Goal: Task Accomplishment & Management: Manage account settings

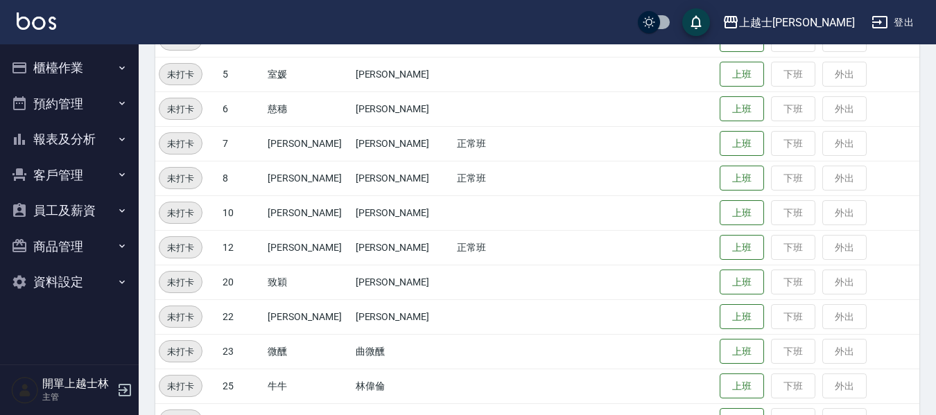
scroll to position [277, 0]
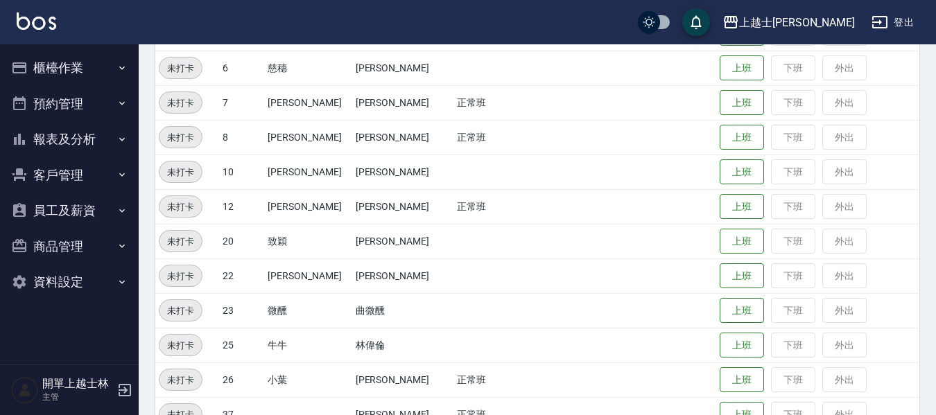
click at [754, 379] on td "上班 下班 外出" at bounding box center [817, 380] width 203 height 35
click at [740, 375] on button "上班" at bounding box center [742, 380] width 44 height 24
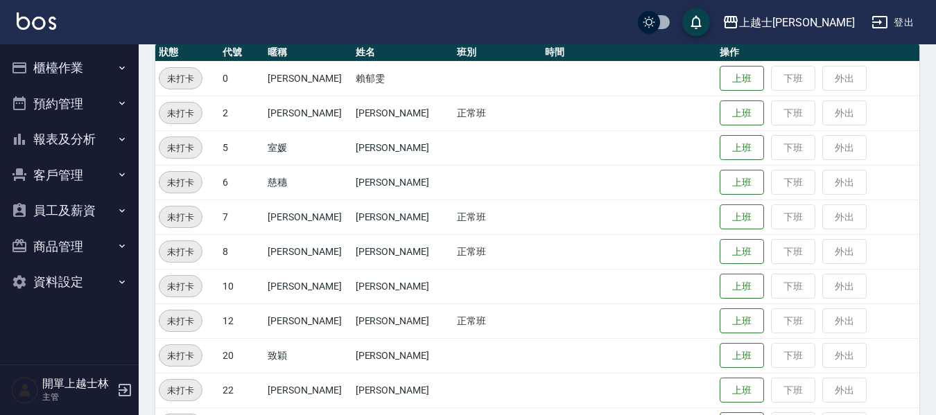
scroll to position [139, 0]
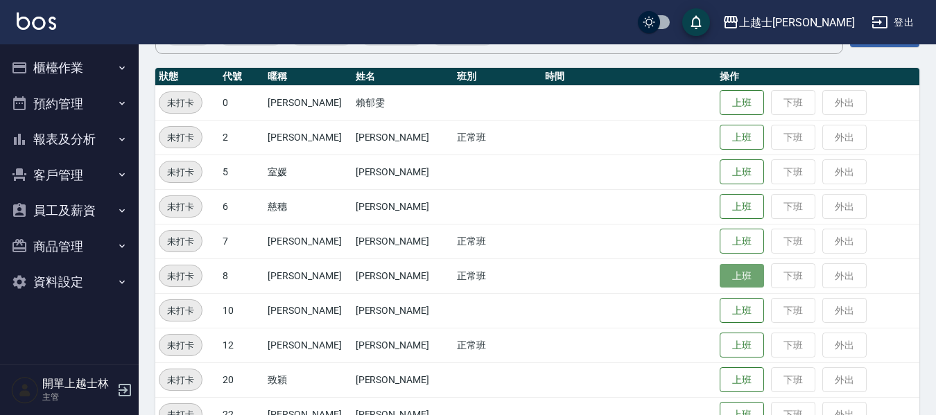
click at [736, 277] on button "上班" at bounding box center [742, 276] width 44 height 24
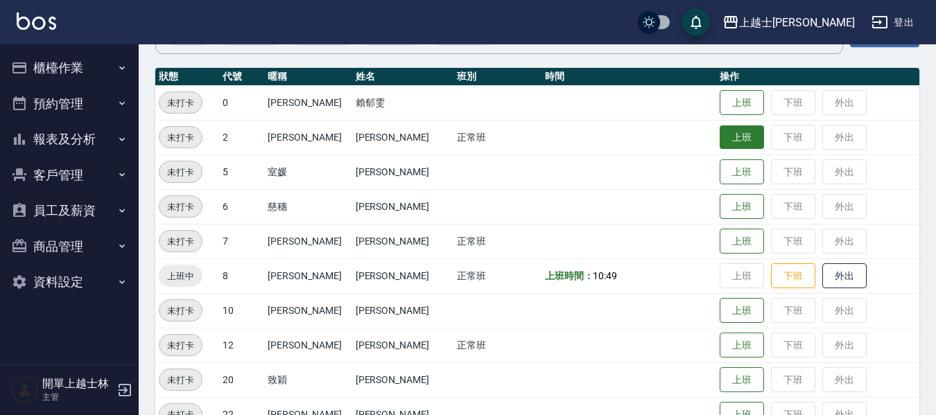
click at [723, 132] on button "上班" at bounding box center [742, 138] width 44 height 24
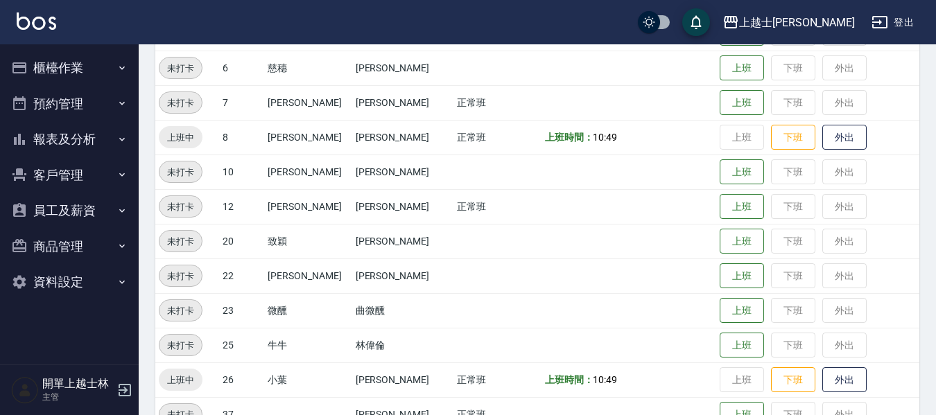
scroll to position [554, 0]
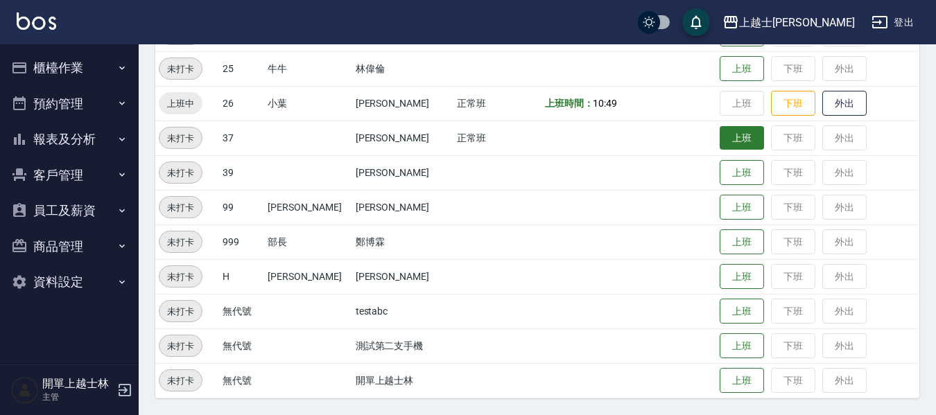
click at [732, 131] on button "上班" at bounding box center [742, 138] width 44 height 24
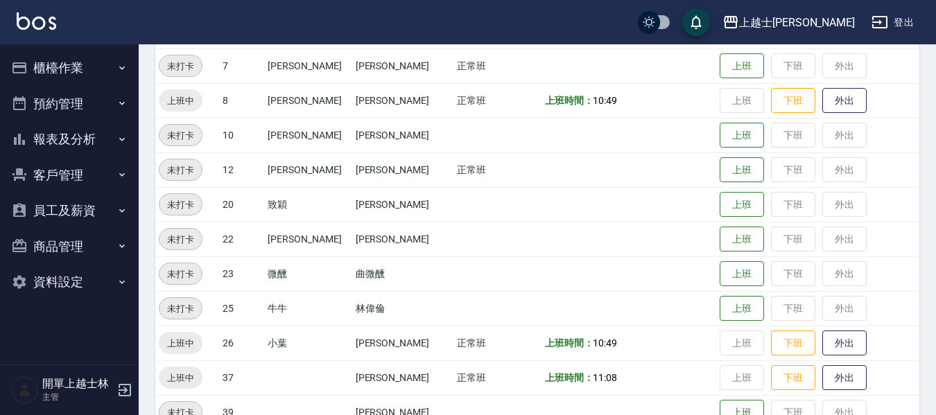
scroll to position [346, 0]
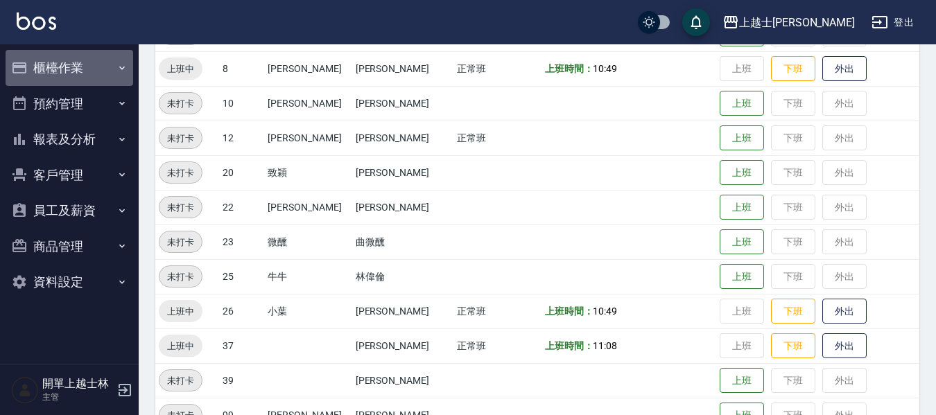
drag, startPoint x: 627, startPoint y: 142, endPoint x: 66, endPoint y: 67, distance: 565.9
click at [66, 67] on button "櫃檯作業" at bounding box center [70, 68] width 128 height 36
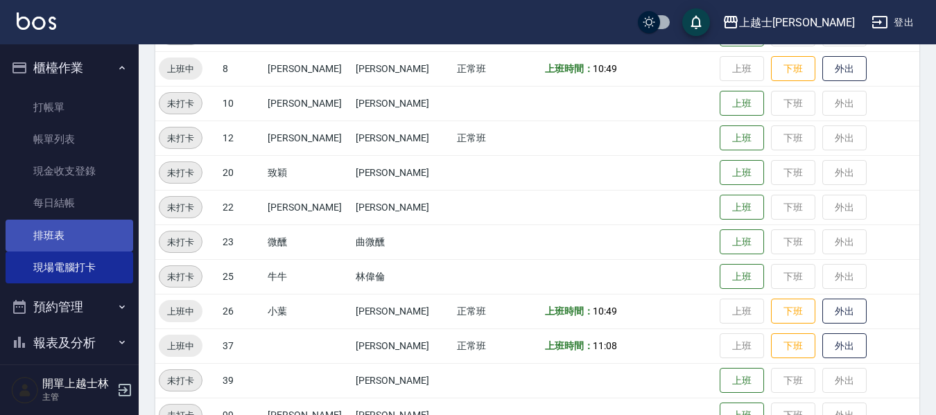
click at [73, 241] on link "排班表" at bounding box center [70, 236] width 128 height 32
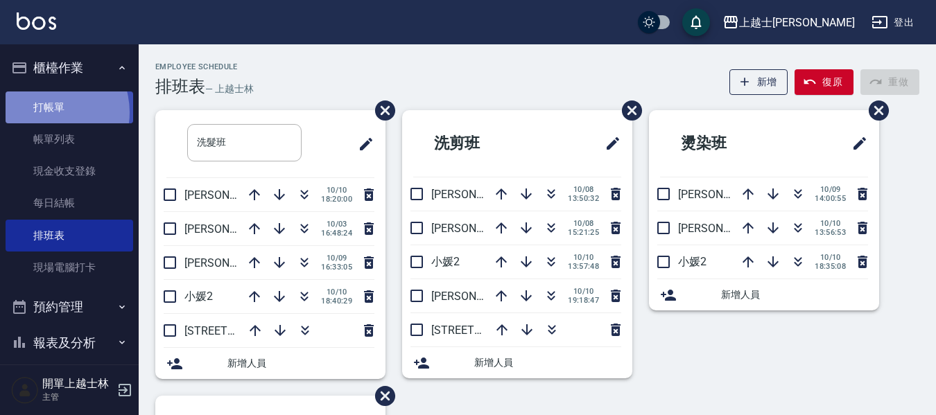
click at [45, 112] on link "打帳單" at bounding box center [70, 108] width 128 height 32
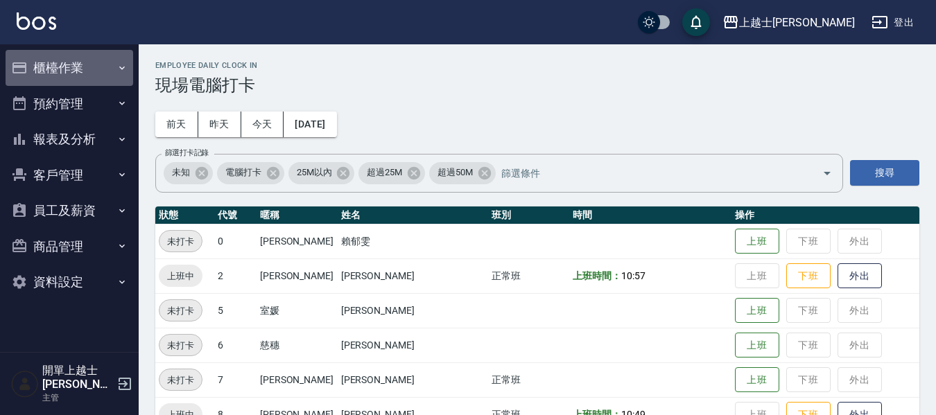
click at [37, 69] on button "櫃檯作業" at bounding box center [70, 68] width 128 height 36
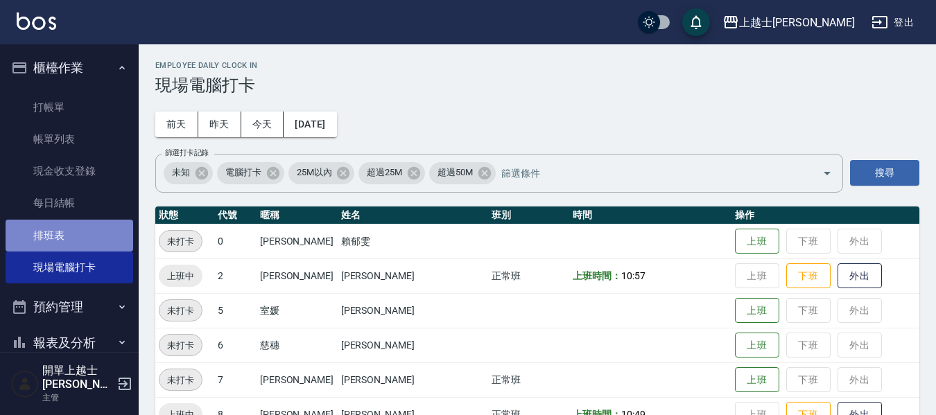
click at [95, 240] on link "排班表" at bounding box center [70, 236] width 128 height 32
